Goal: Task Accomplishment & Management: Manage account settings

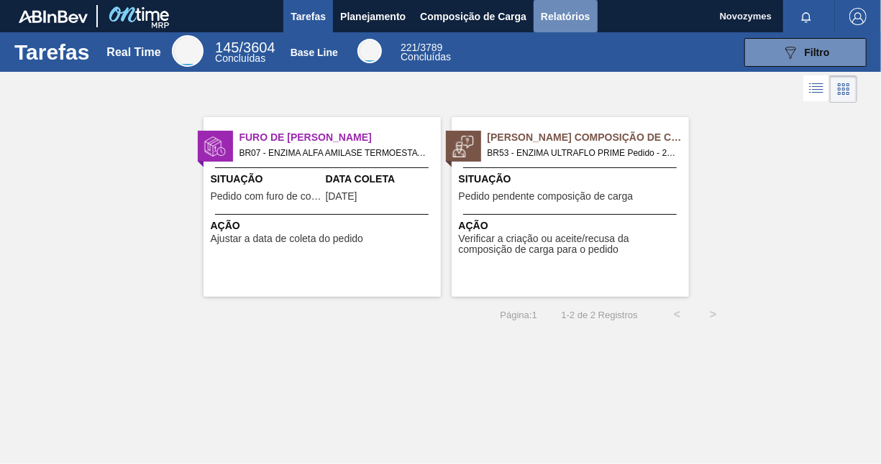
click at [564, 20] on span "Relatórios" at bounding box center [565, 16] width 49 height 17
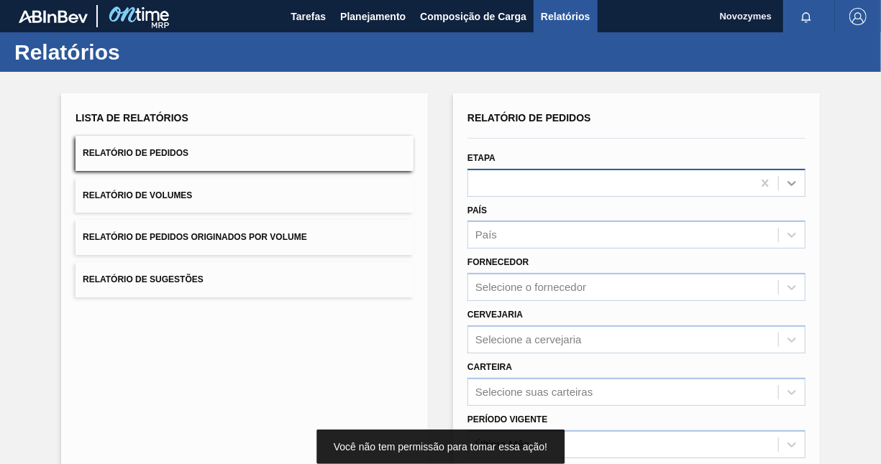
click at [786, 180] on icon at bounding box center [791, 183] width 14 height 14
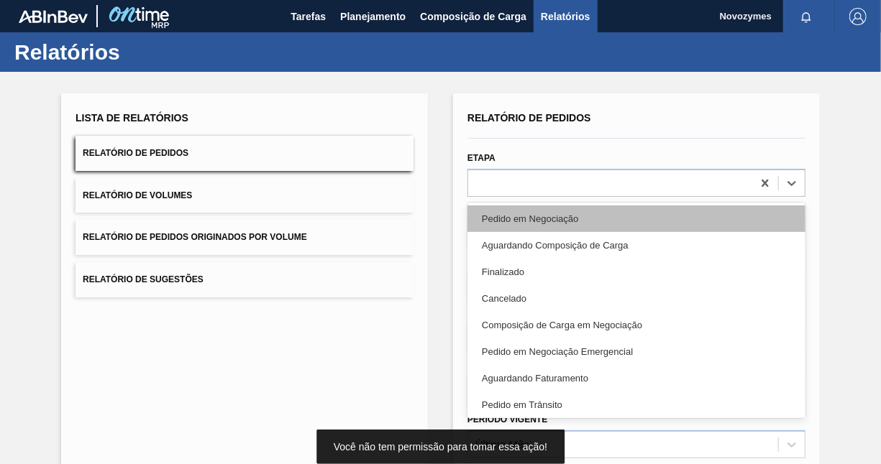
click at [691, 214] on div "Pedido em Negociação" at bounding box center [636, 219] width 338 height 27
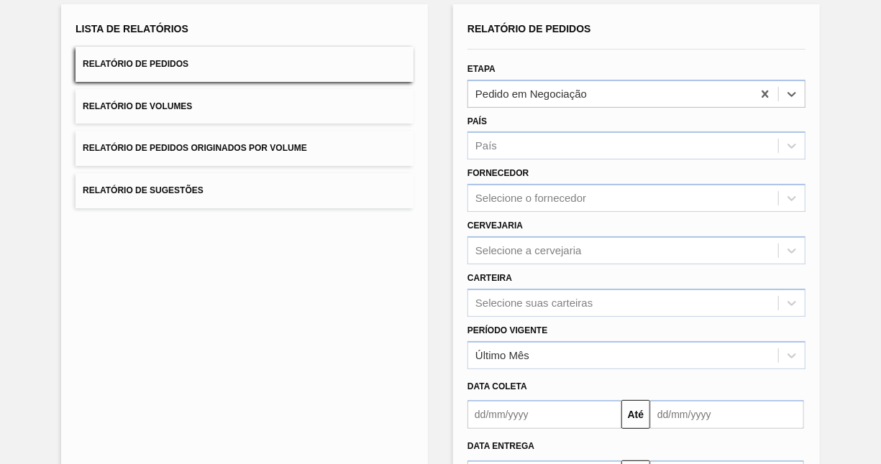
scroll to position [200, 0]
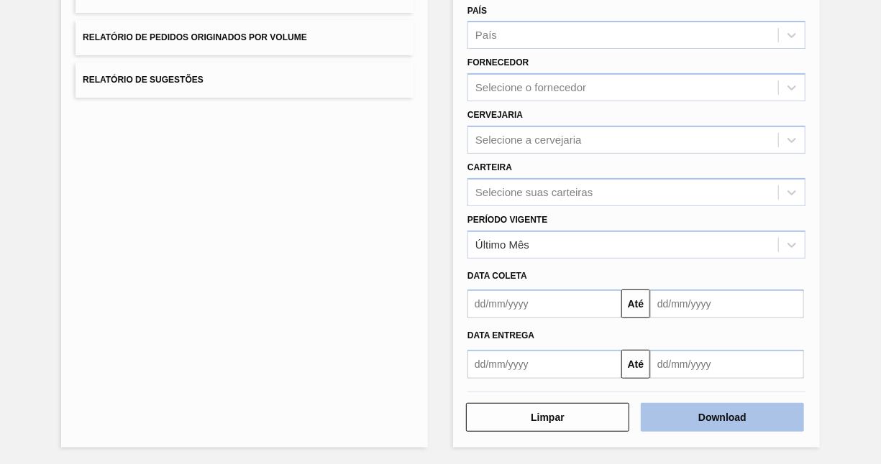
click at [739, 420] on button "Download" at bounding box center [722, 417] width 163 height 29
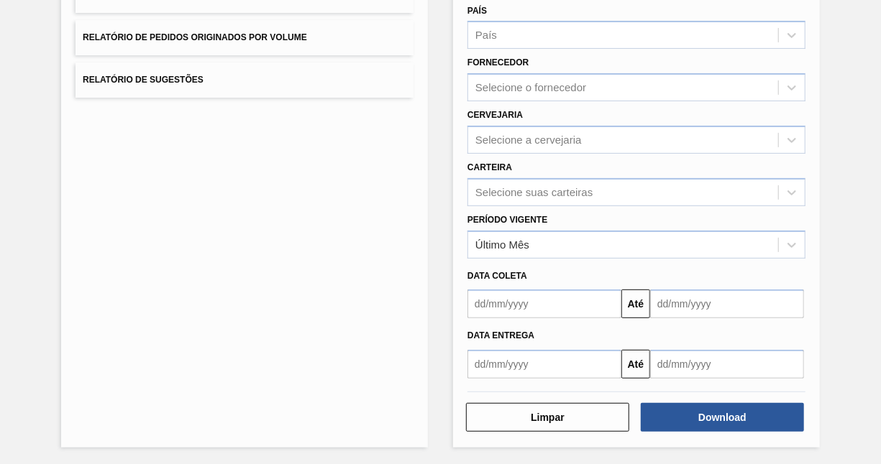
drag, startPoint x: 11, startPoint y: 216, endPoint x: 101, endPoint y: 231, distance: 91.8
click at [11, 216] on div "Lista de Relatórios Relatório de Pedidos Relatório de Volumes Relatório de Pedi…" at bounding box center [440, 169] width 881 height 594
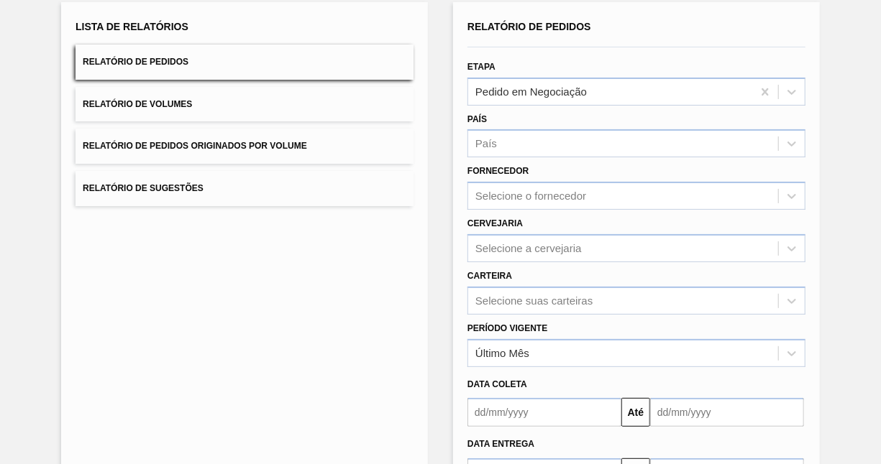
scroll to position [0, 0]
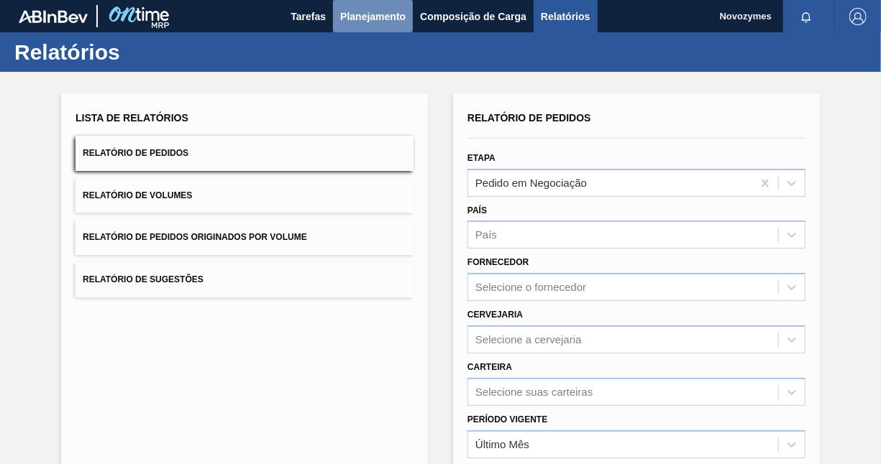
click at [357, 23] on span "Planejamento" at bounding box center [372, 16] width 65 height 17
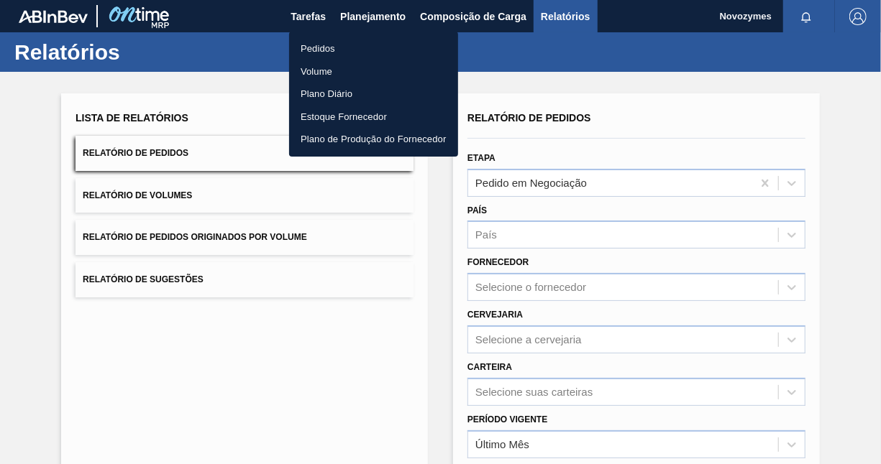
click at [324, 52] on li "Pedidos" at bounding box center [373, 48] width 169 height 23
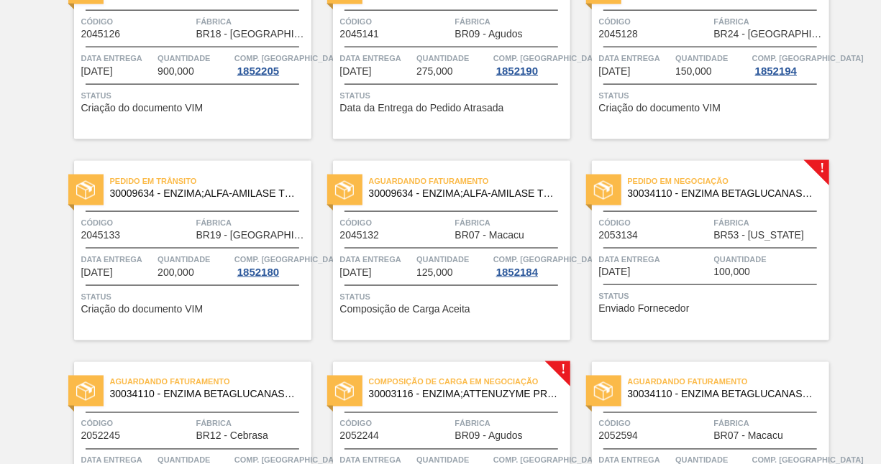
scroll to position [1006, 0]
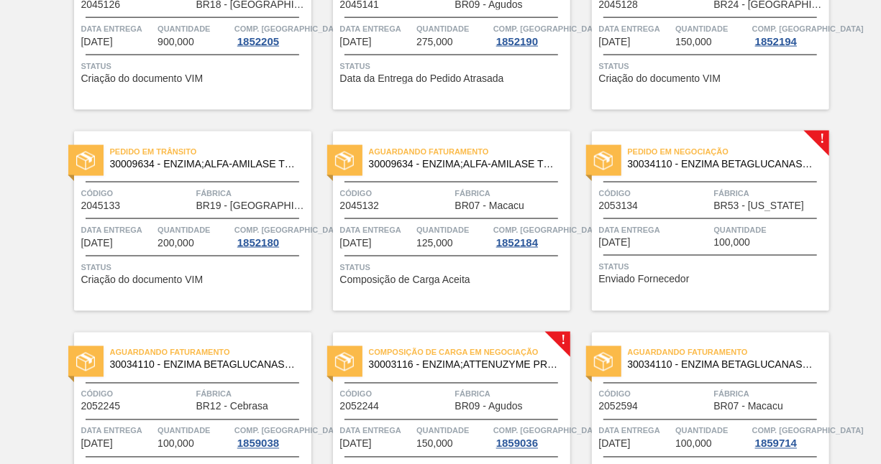
click at [687, 215] on div "Pedido em Negociação 30034110 - ENZIMA BETAGLUCANASE ULTRAFLO PRIME Código 2053…" at bounding box center [710, 222] width 237 height 180
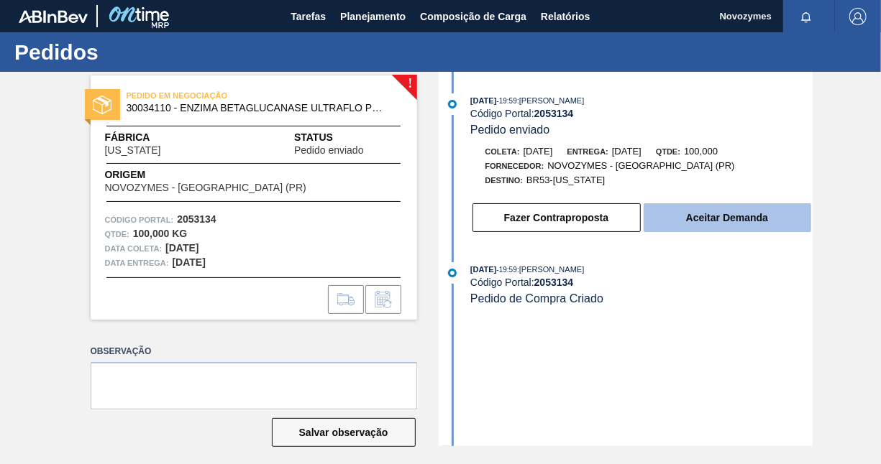
click at [696, 224] on button "Aceitar Demanda" at bounding box center [726, 217] width 167 height 29
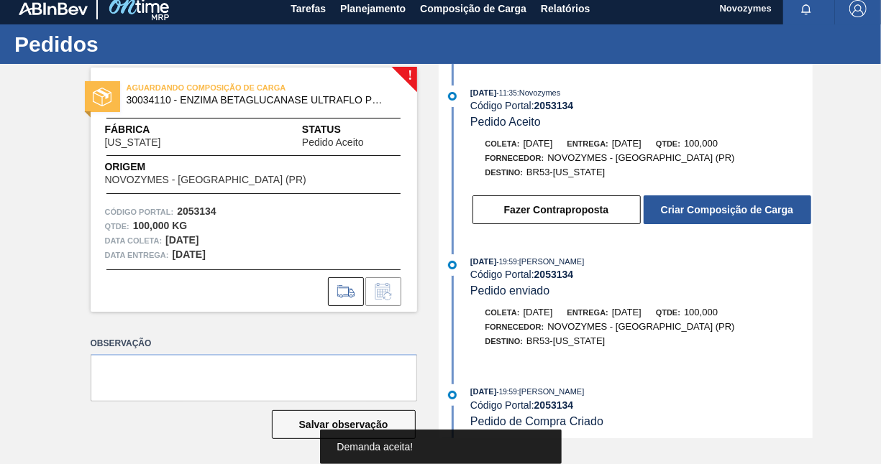
scroll to position [10, 0]
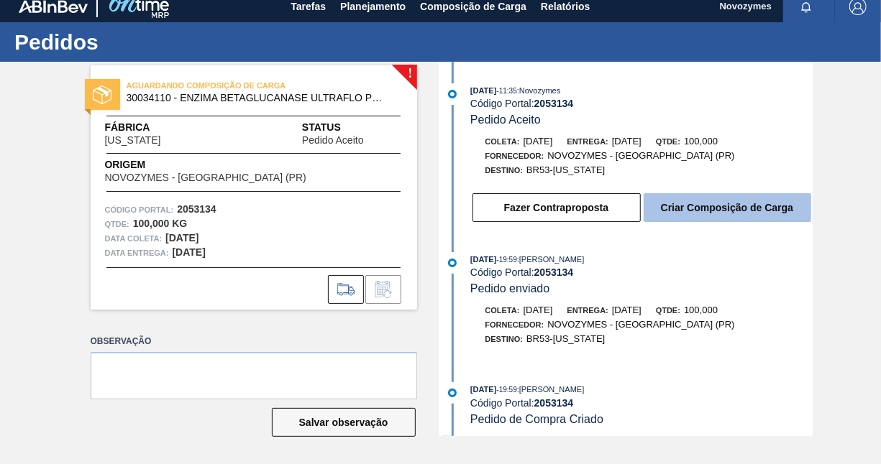
click at [739, 215] on button "Criar Composição de Carga" at bounding box center [726, 207] width 167 height 29
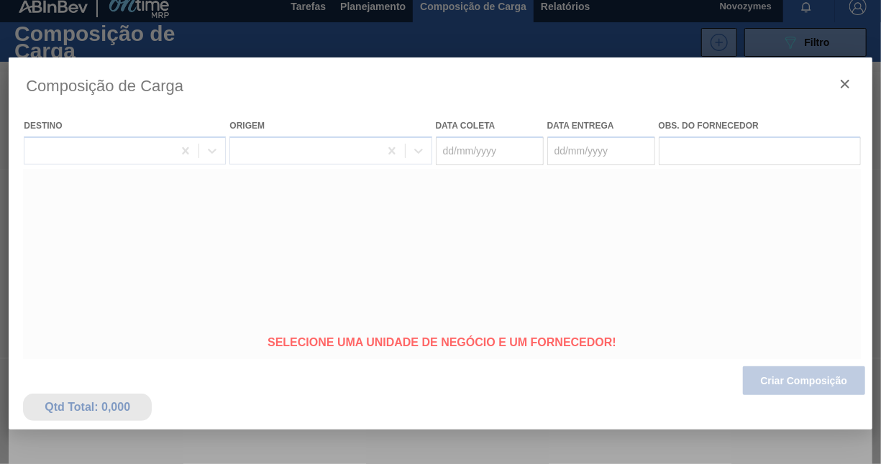
type coleta "[DATE]"
type Entrega "[DATE]"
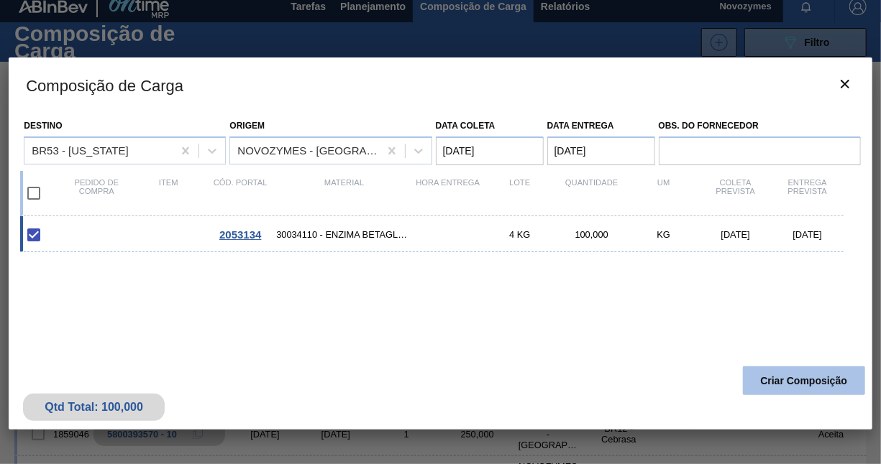
click at [773, 384] on button "Criar Composição" at bounding box center [804, 381] width 122 height 29
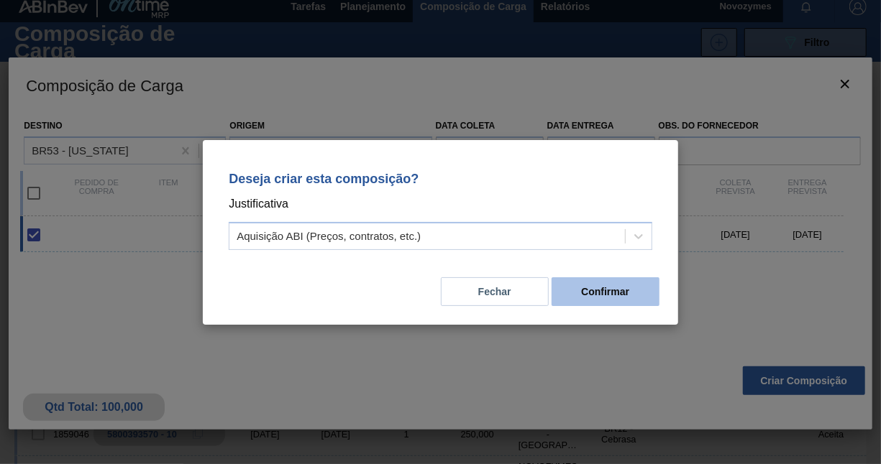
click at [584, 285] on button "Confirmar" at bounding box center [605, 291] width 108 height 29
